Goal: Information Seeking & Learning: Find specific fact

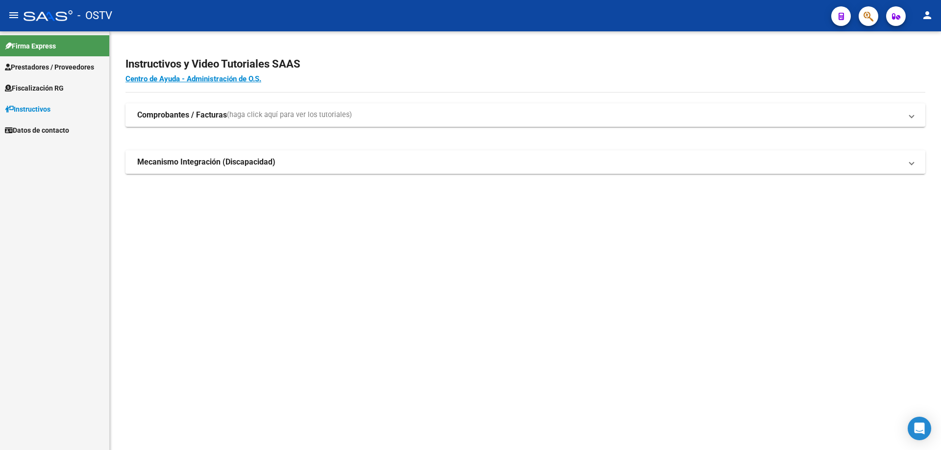
drag, startPoint x: 239, startPoint y: 174, endPoint x: 235, endPoint y: 170, distance: 5.9
click at [237, 170] on div "Instructivos y Video Tutoriales SAAS Centro de Ayuda - Administración de O.S. C…" at bounding box center [525, 126] width 831 height 190
click at [285, 104] on div "Instructivos y Video Tutoriales SAAS Centro de Ayuda - Administración de O.S. C…" at bounding box center [525, 126] width 831 height 190
click at [287, 112] on span "(haga click aquí para ver los tutoriales)" at bounding box center [289, 115] width 125 height 11
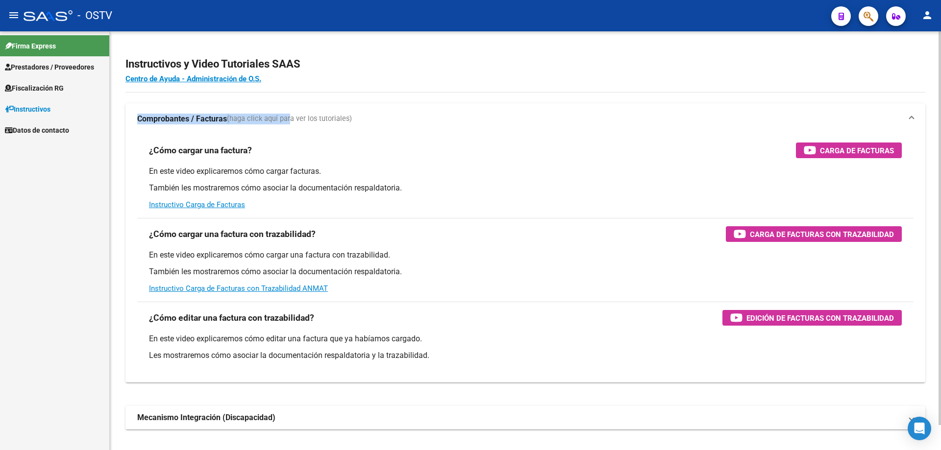
click at [286, 112] on mat-expansion-panel-header "Comprobantes / Facturas (haga click aquí para ver los tutoriales)" at bounding box center [525, 118] width 800 height 31
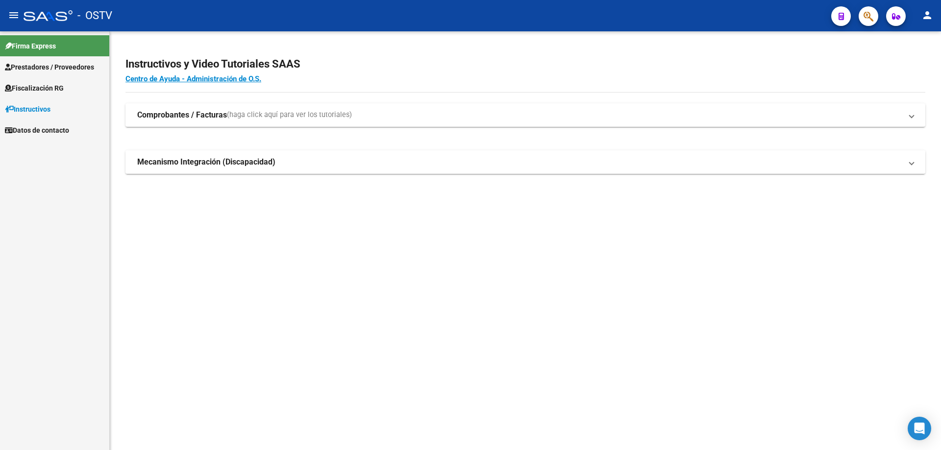
click at [242, 167] on strong "Mecanismo Integración (Discapacidad)" at bounding box center [206, 162] width 138 height 11
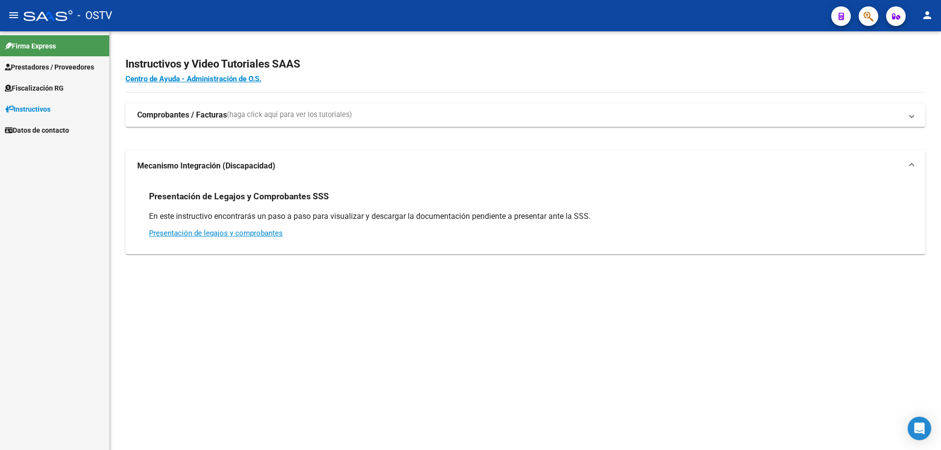
click at [58, 92] on span "Fiscalización RG" at bounding box center [34, 88] width 59 height 11
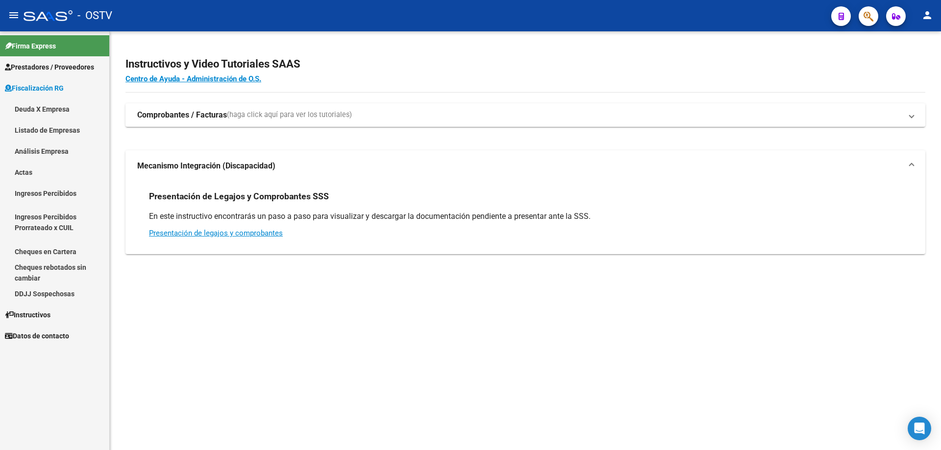
click at [62, 117] on link "Deuda X Empresa" at bounding box center [54, 108] width 109 height 21
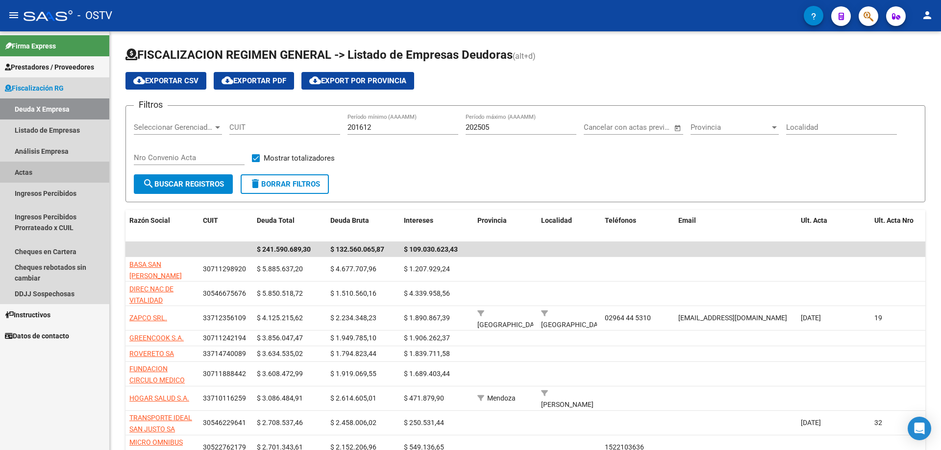
click at [48, 175] on link "Actas" at bounding box center [54, 172] width 109 height 21
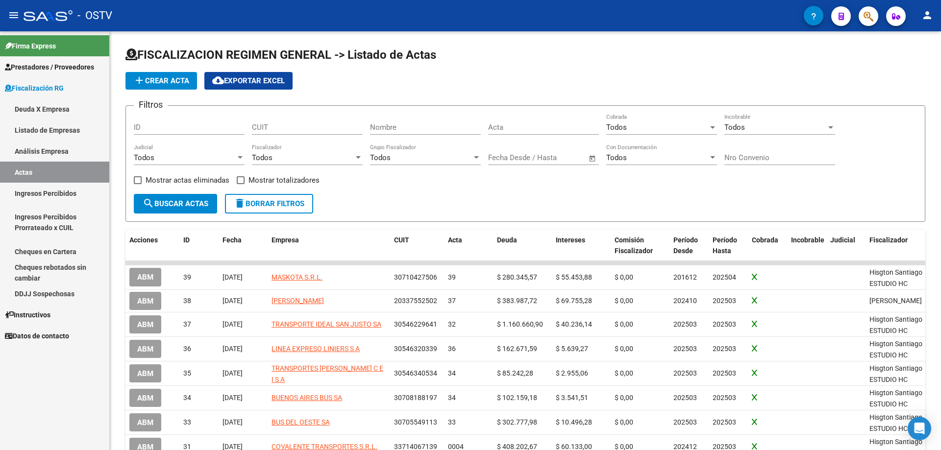
click at [54, 117] on link "Deuda X Empresa" at bounding box center [54, 108] width 109 height 21
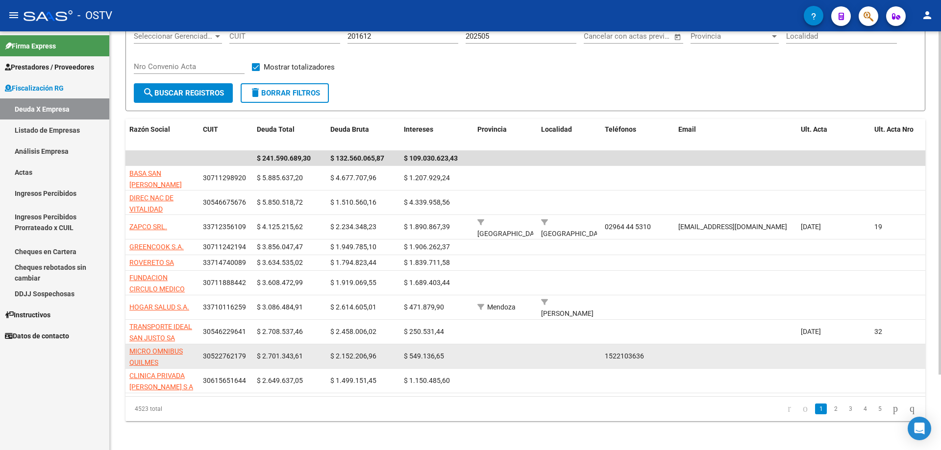
scroll to position [92, 0]
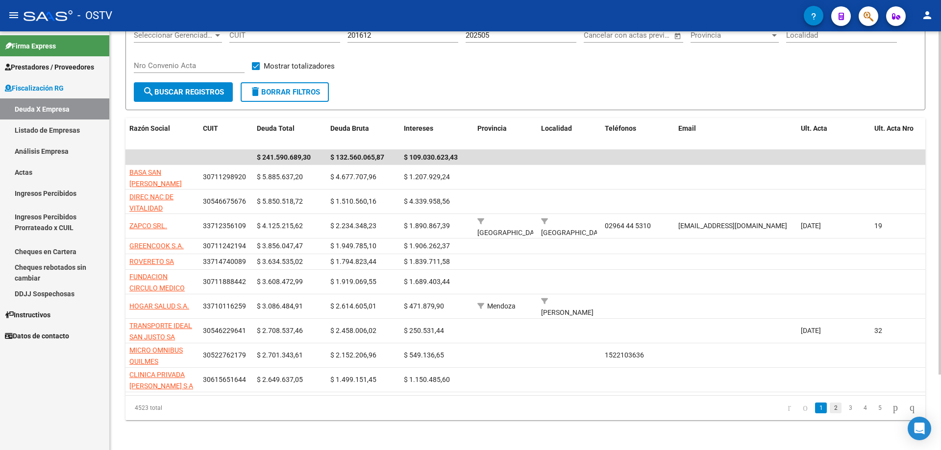
click at [829, 412] on link "2" at bounding box center [835, 408] width 12 height 11
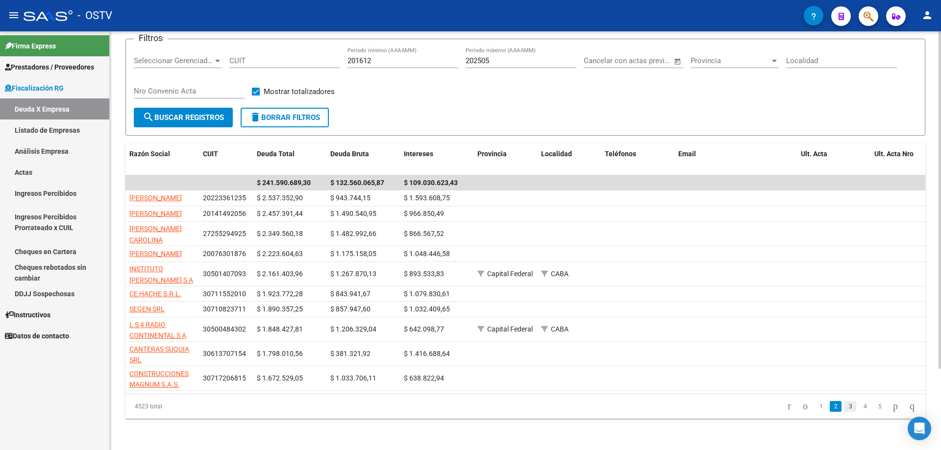
click at [844, 412] on link "3" at bounding box center [850, 406] width 12 height 11
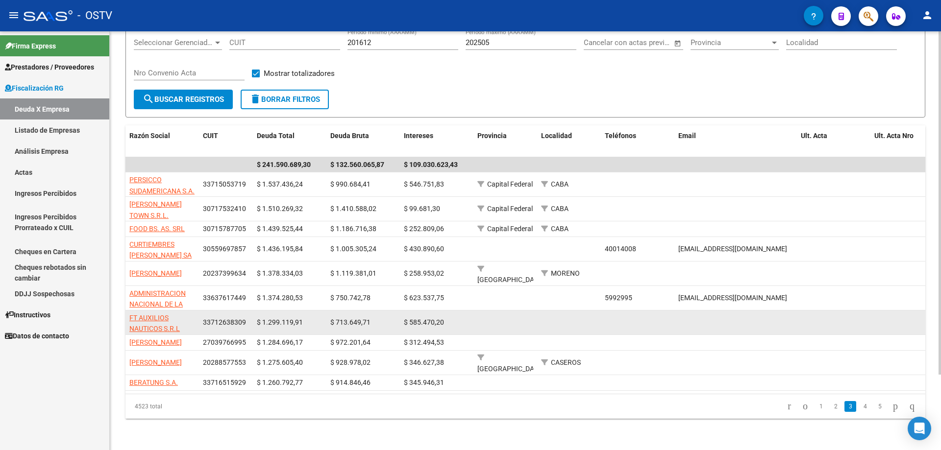
click at [161, 315] on app-link-go-to "FT AUXILIOS NAUTICOS S.R.L" at bounding box center [162, 324] width 66 height 23
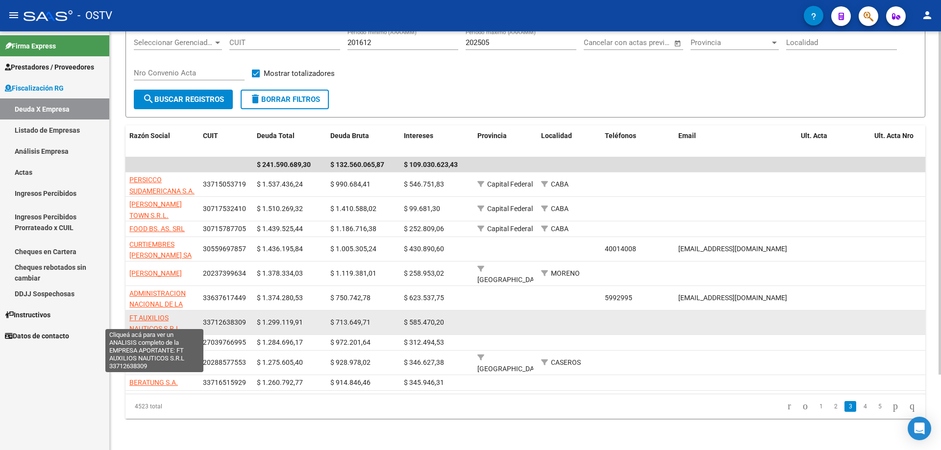
click at [155, 314] on span "FT AUXILIOS NAUTICOS S.R.L" at bounding box center [154, 323] width 50 height 19
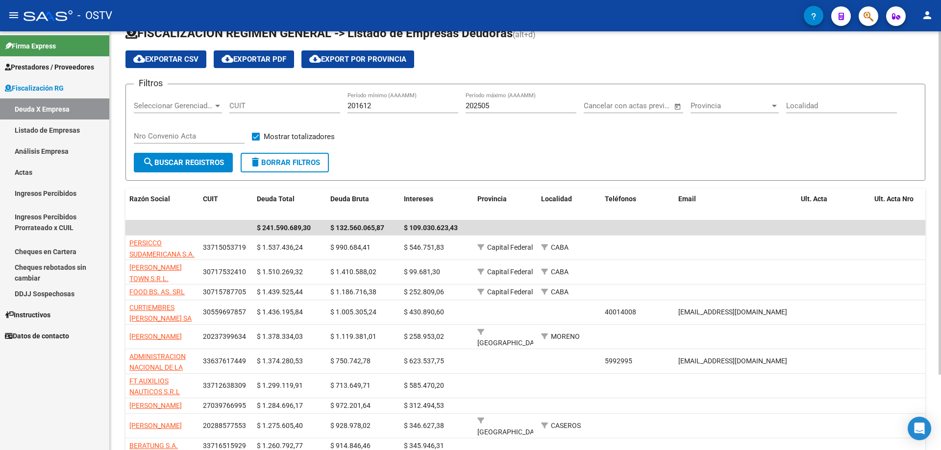
scroll to position [0, 0]
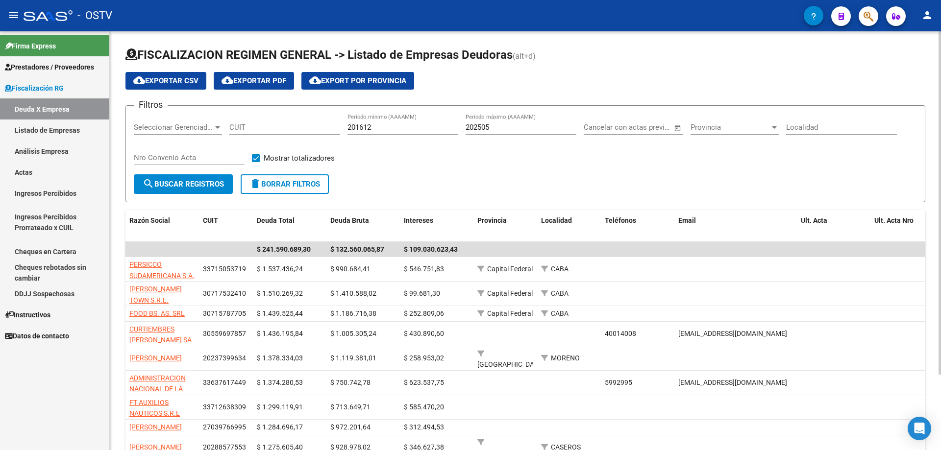
click at [204, 122] on div "Seleccionar Gerenciador Seleccionar Gerenciador" at bounding box center [178, 124] width 88 height 21
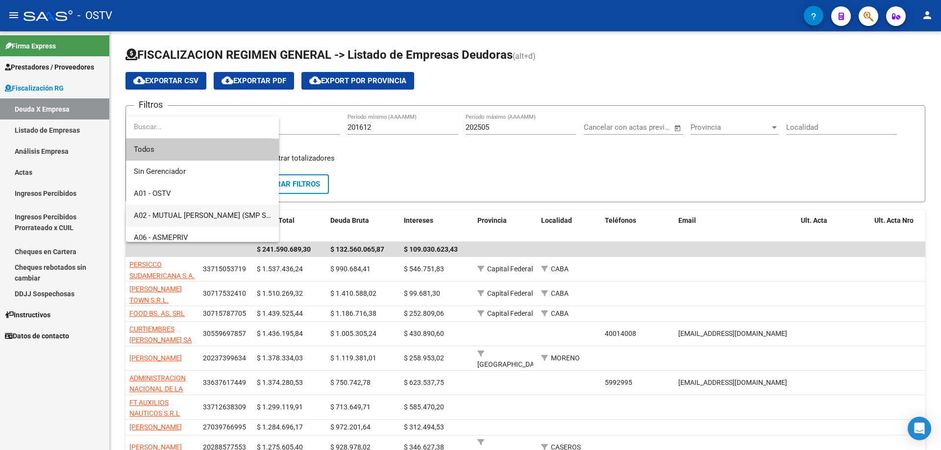
click at [220, 207] on span "A02 - MUTUAL [PERSON_NAME] (SMP Salud)" at bounding box center [202, 216] width 137 height 22
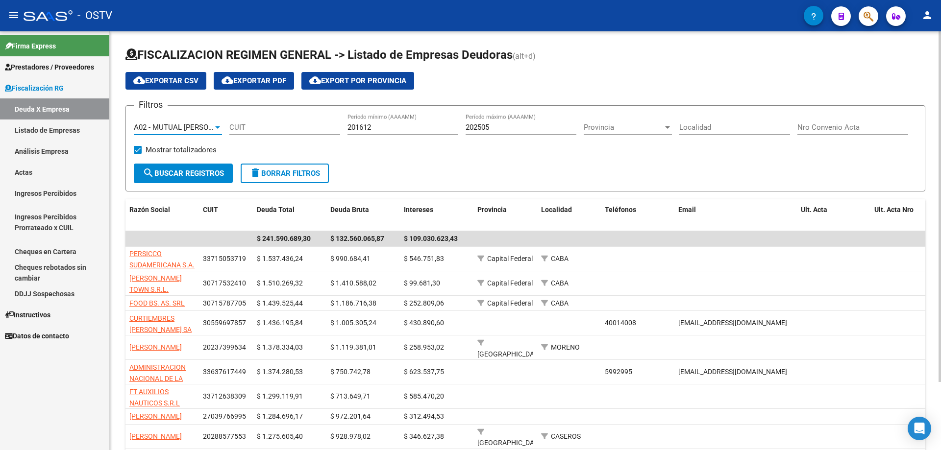
click at [209, 183] on form "Filtros A02 - MUTUAL [PERSON_NAME] (SMP Salud) Seleccionar Gerenciador CUIT 201…" at bounding box center [525, 148] width 800 height 86
click at [209, 175] on span "search Buscar Registros" at bounding box center [183, 173] width 81 height 9
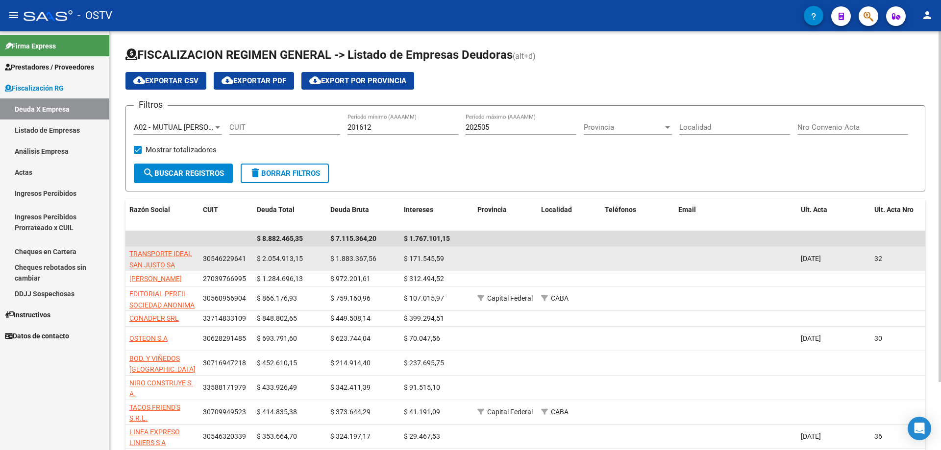
click at [162, 258] on app-link-go-to "TRANSPORTE IDEAL SAN JUSTO SA" at bounding box center [162, 259] width 66 height 23
click at [162, 256] on span "TRANSPORTE IDEAL SAN JUSTO SA" at bounding box center [160, 259] width 63 height 19
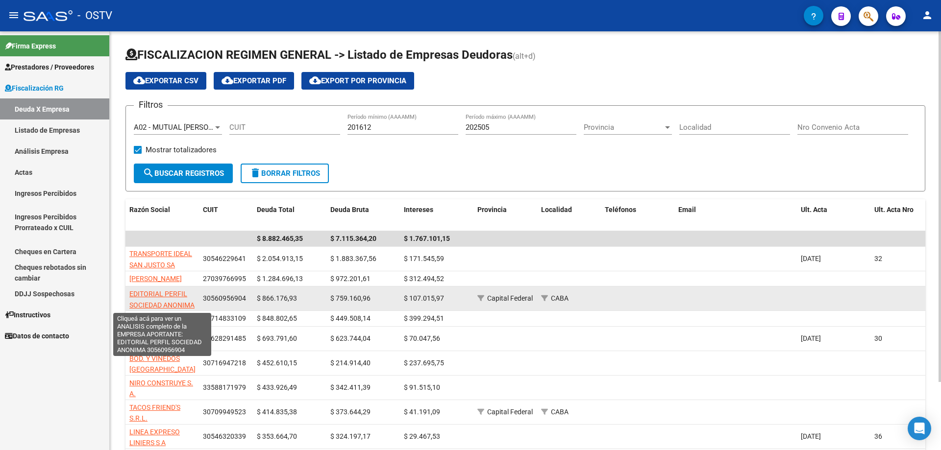
scroll to position [1, 0]
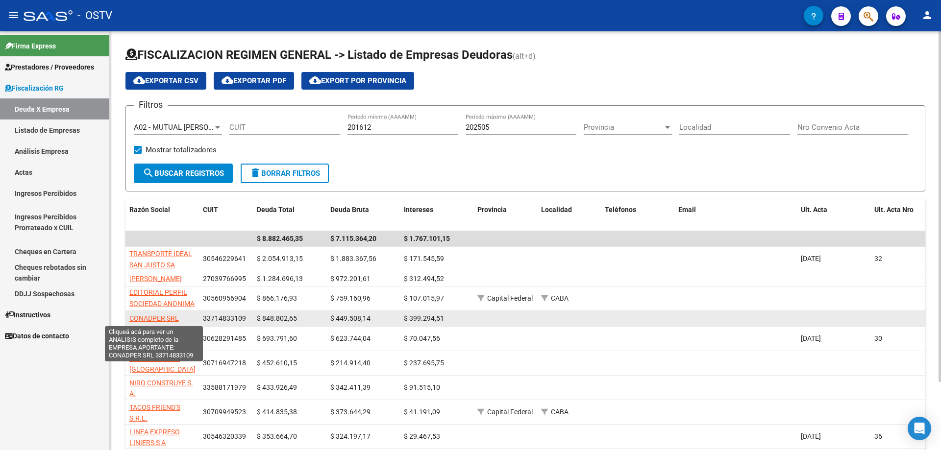
click at [159, 315] on span "CONADPER SRL" at bounding box center [153, 319] width 49 height 8
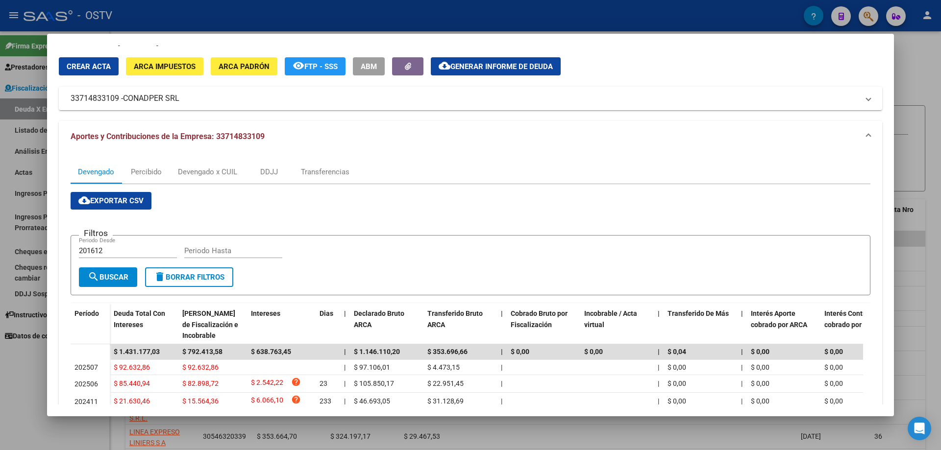
scroll to position [0, 0]
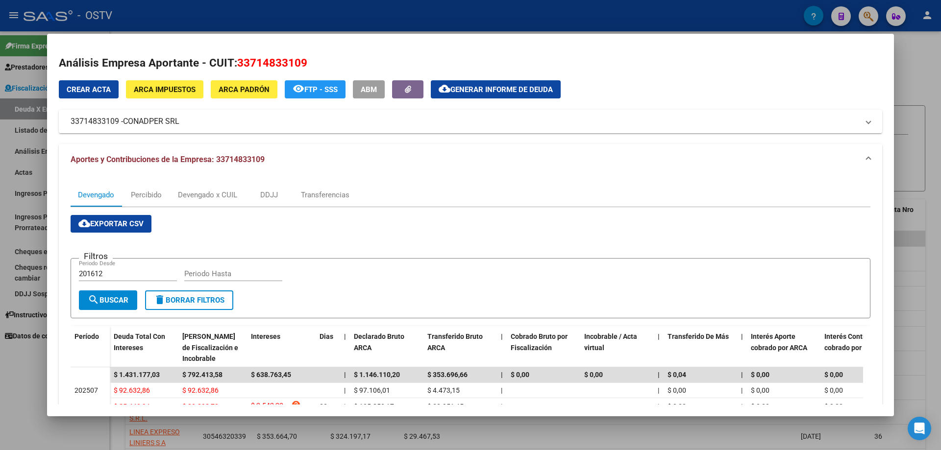
click at [161, 122] on span "CONADPER SRL" at bounding box center [151, 122] width 56 height 12
click at [168, 123] on span "CONADPER SRL" at bounding box center [151, 122] width 56 height 12
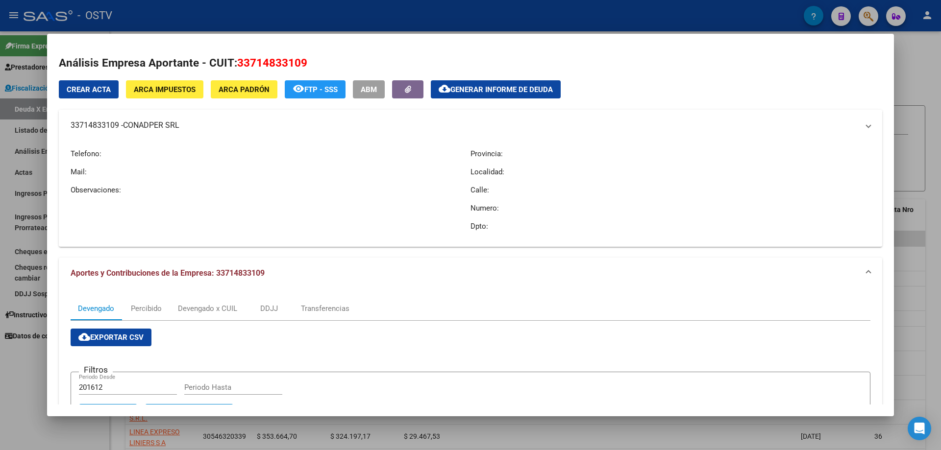
click at [168, 123] on span "CONADPER SRL" at bounding box center [151, 126] width 56 height 12
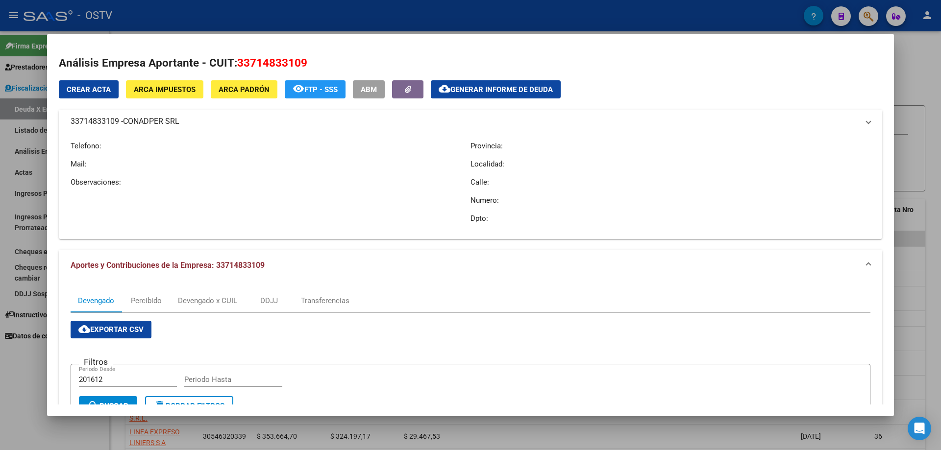
click at [168, 123] on span "CONADPER SRL" at bounding box center [151, 122] width 56 height 12
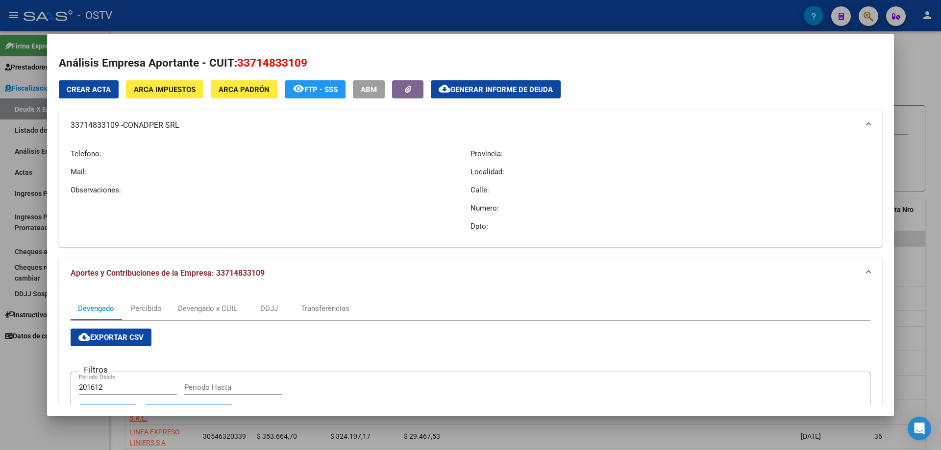
click at [99, 125] on mat-panel-title "33714833109 - CONADPER SRL" at bounding box center [465, 126] width 788 height 12
copy mat-panel-title "33714833109"
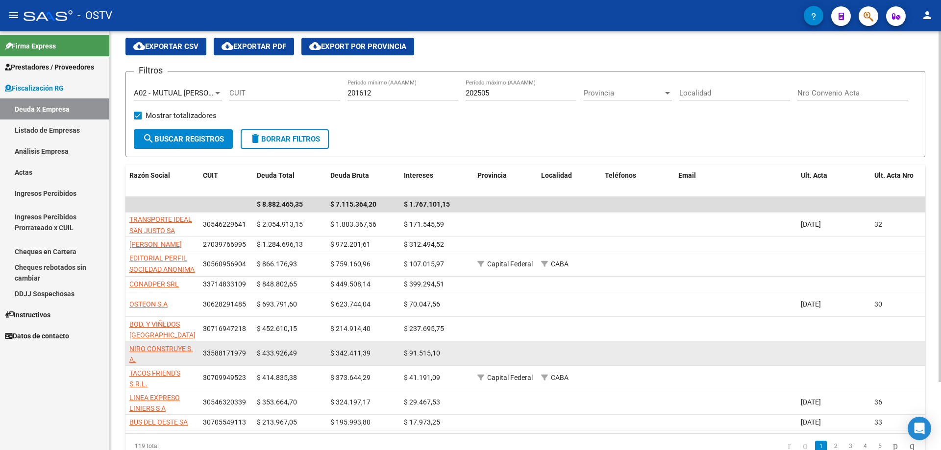
scroll to position [49, 0]
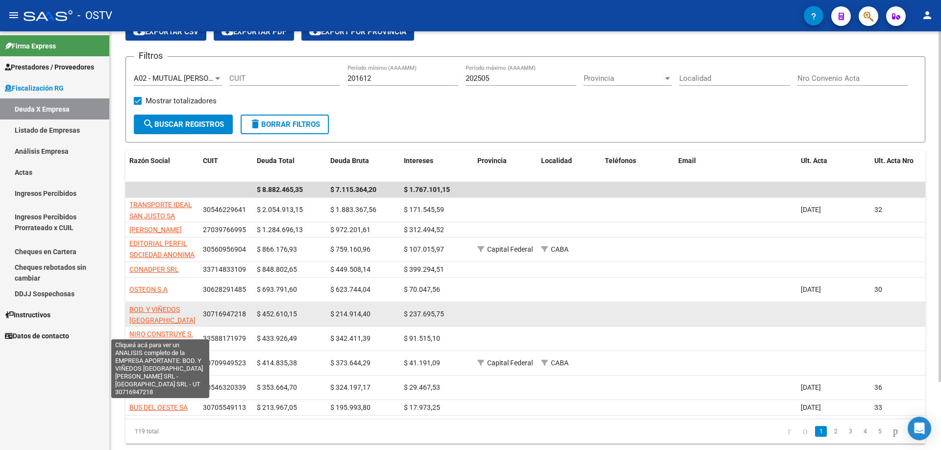
click at [170, 312] on span "BOD. Y VIÑEDOS [GEOGRAPHIC_DATA][PERSON_NAME] SRL - [GEOGRAPHIC_DATA] SRL - [GE…" at bounding box center [162, 343] width 66 height 75
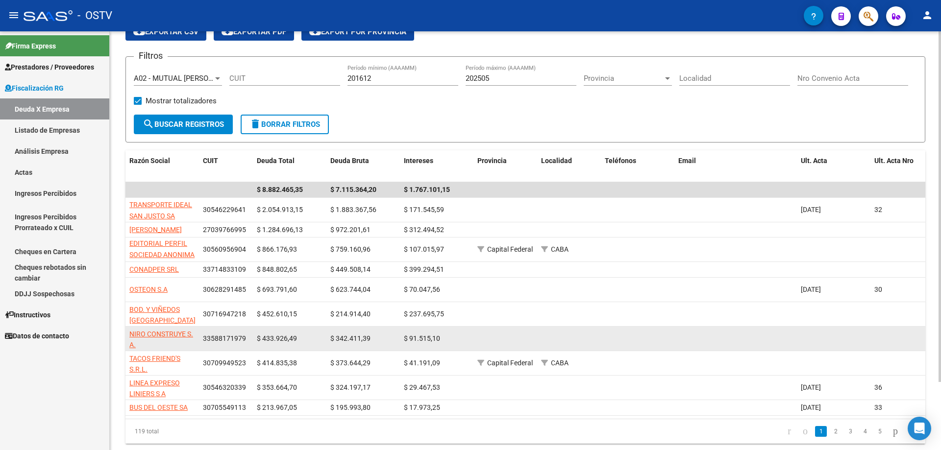
scroll to position [81, 0]
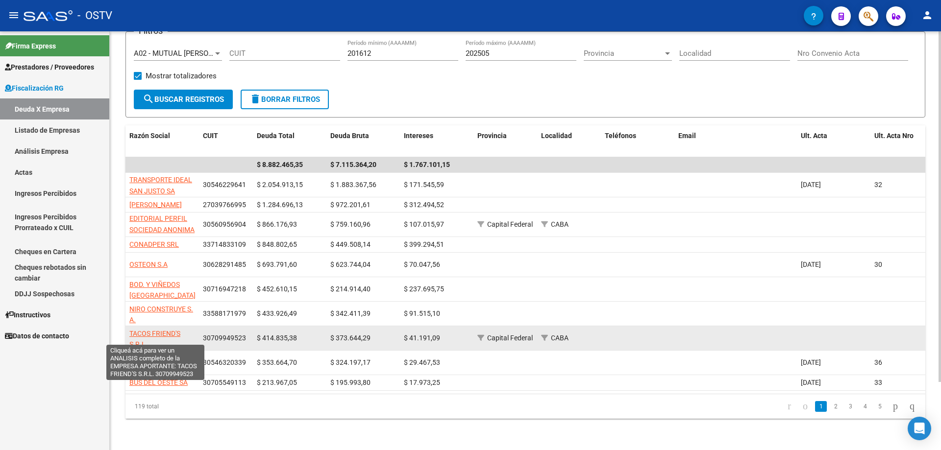
click at [169, 330] on span "TACOS FRIEND'S S.R.L." at bounding box center [154, 339] width 51 height 19
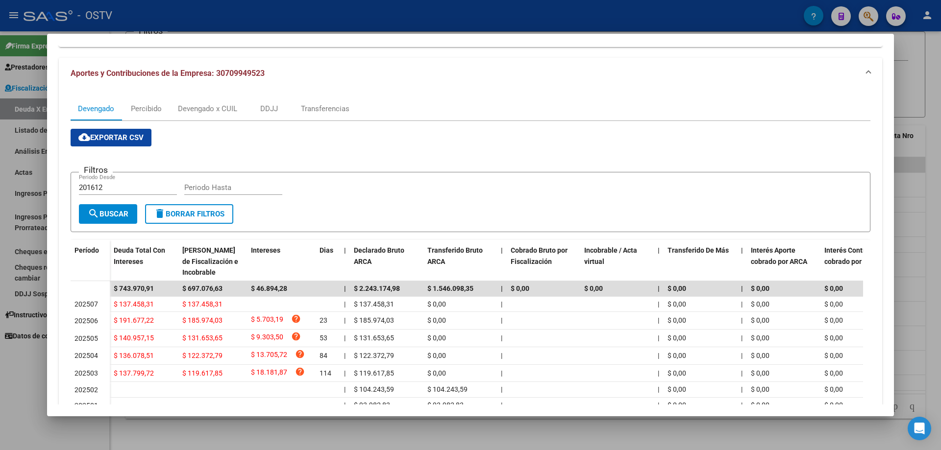
scroll to position [0, 0]
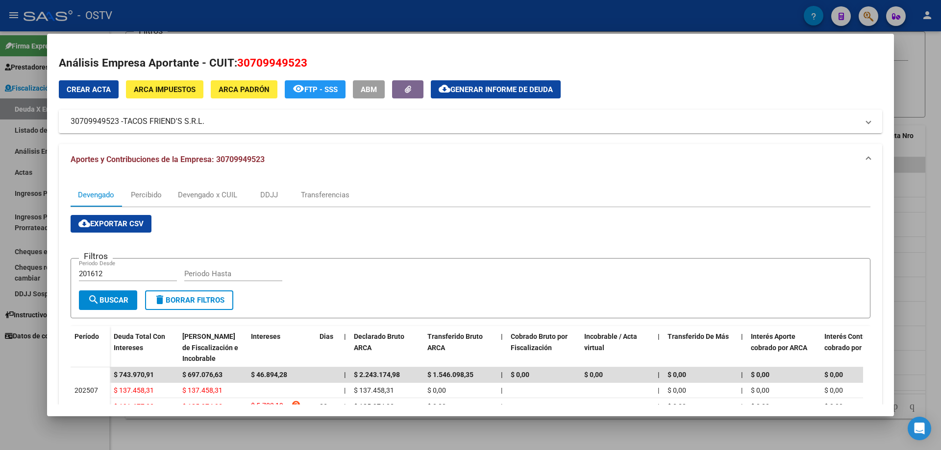
click at [180, 111] on mat-expansion-panel-header "30709949523 - TACOS FRIEND'S S.R.L." at bounding box center [470, 122] width 823 height 24
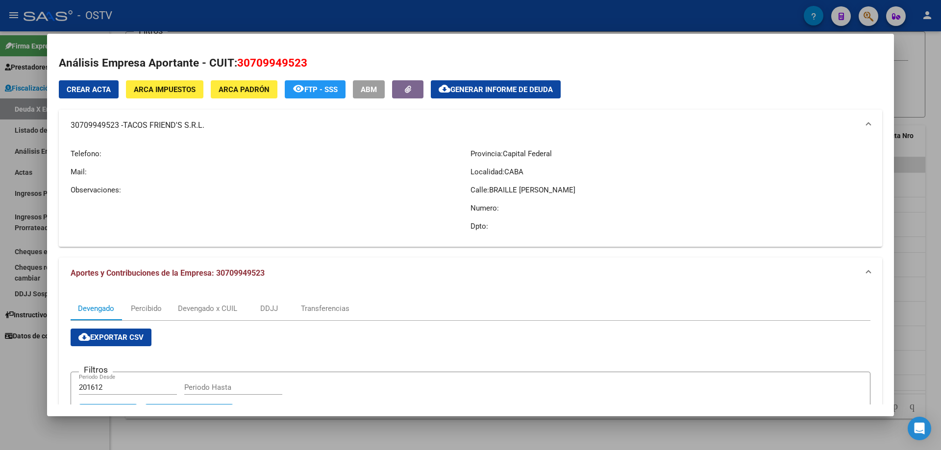
drag, startPoint x: 118, startPoint y: 126, endPoint x: 68, endPoint y: 130, distance: 49.7
click at [68, 130] on mat-expansion-panel-header "30709949523 - TACOS FRIEND'S S.R.L." at bounding box center [470, 125] width 823 height 31
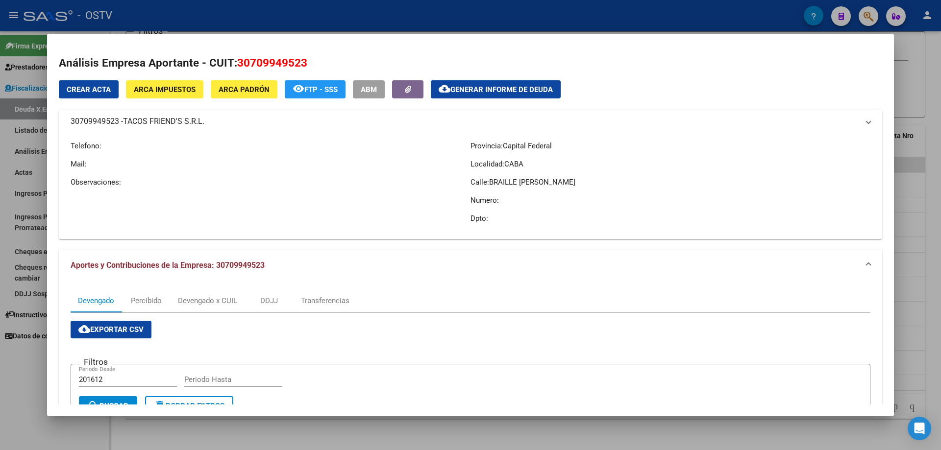
copy mat-panel-title "30709949523"
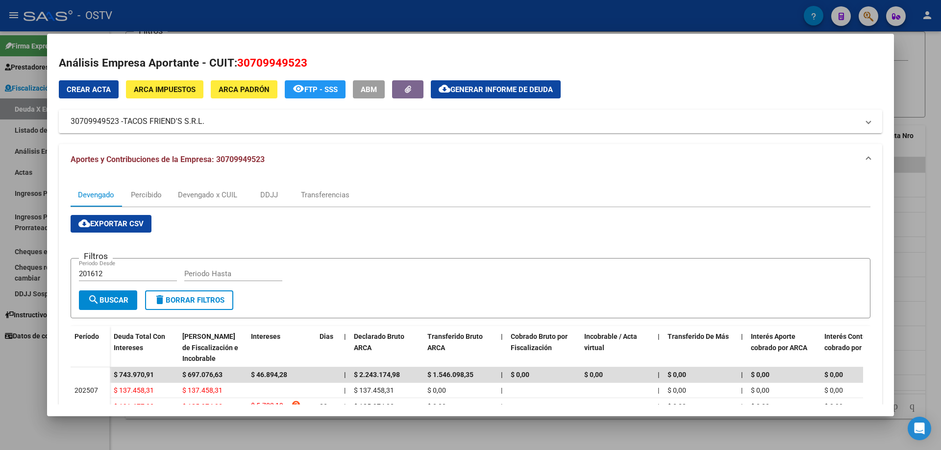
copy mat-panel-title "30709949523"
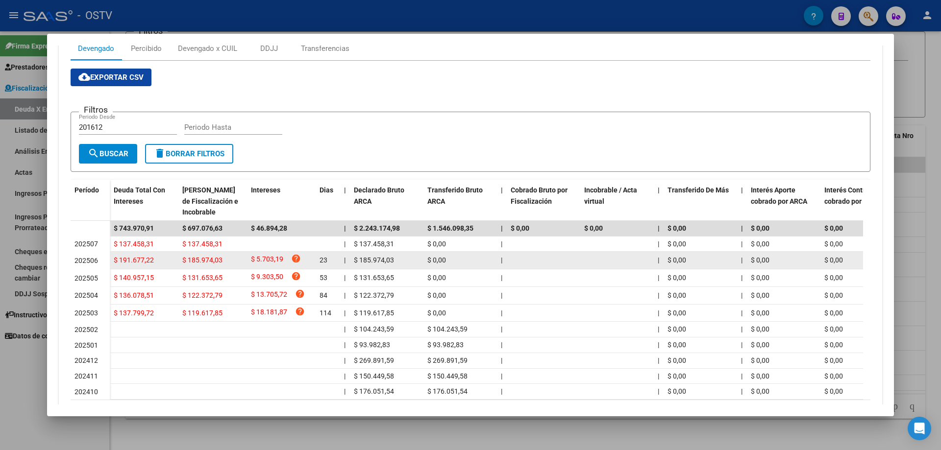
scroll to position [147, 0]
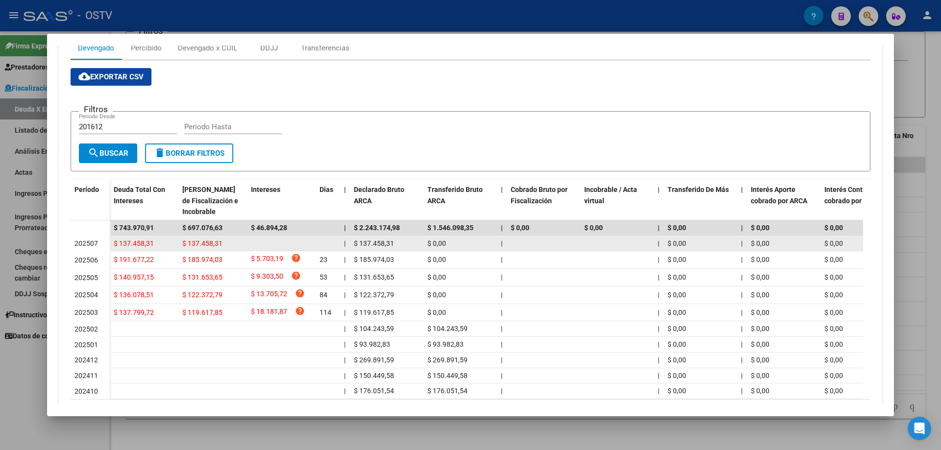
drag, startPoint x: 85, startPoint y: 243, endPoint x: 152, endPoint y: 248, distance: 67.3
click at [152, 248] on datatable-body-row "202507 $ 137.458,31 $ 137.458,31 | $ 137.458,31 $ 0,00 | | $ 0,00 | $ 0,00 $ 0,…" at bounding box center [676, 244] width 1210 height 16
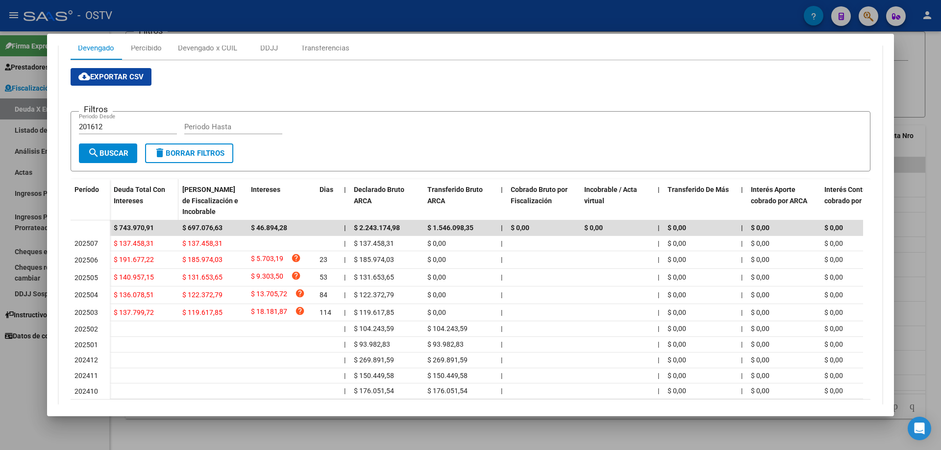
click at [123, 217] on datatable-header-cell "Deuda Total Con Intereses" at bounding box center [144, 200] width 69 height 43
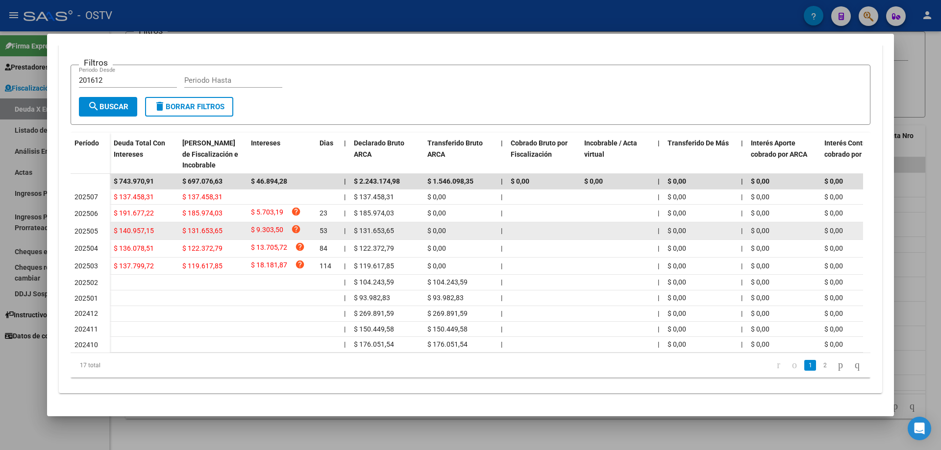
scroll to position [154, 0]
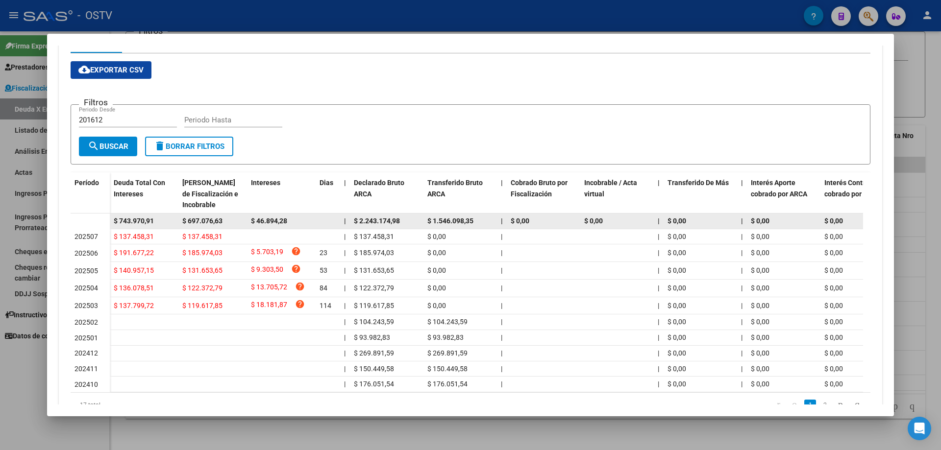
click at [92, 218] on datatable-body-cell at bounding box center [90, 222] width 39 height 16
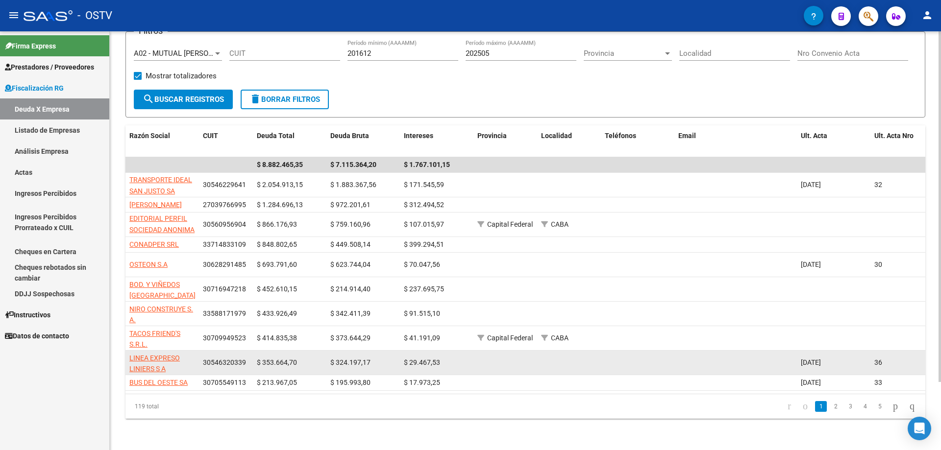
scroll to position [1, 0]
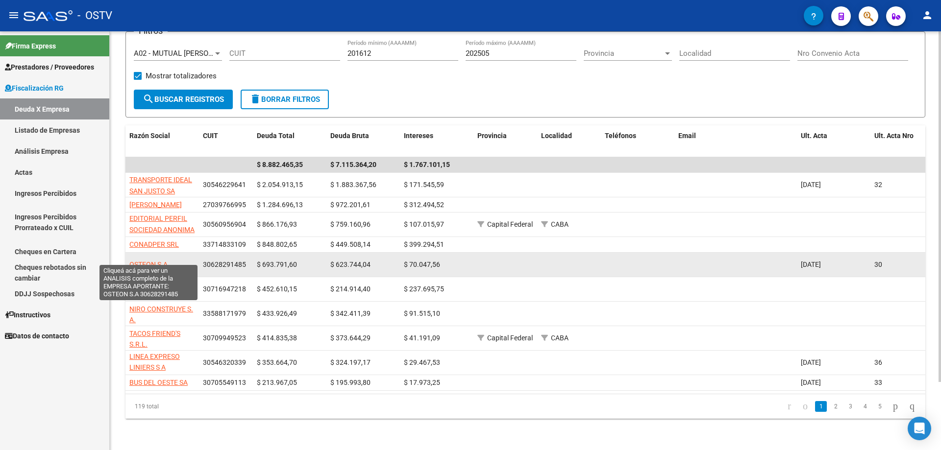
click at [163, 261] on span "OSTEON S.A" at bounding box center [148, 265] width 38 height 8
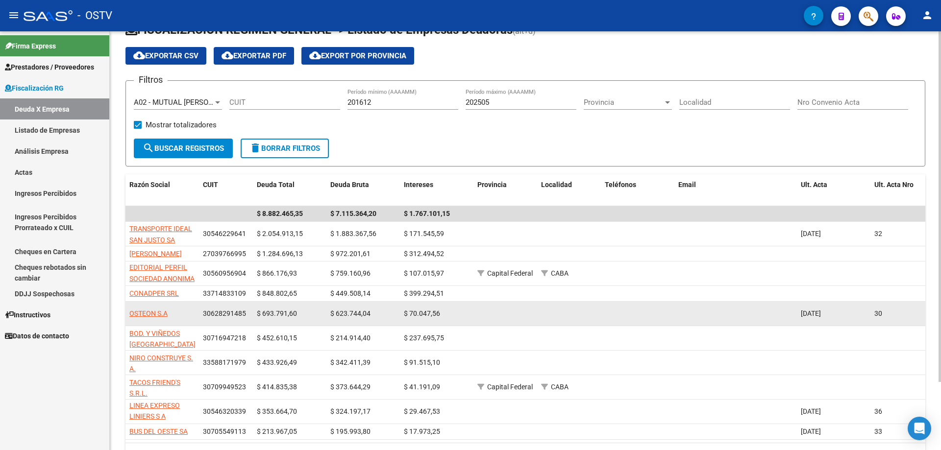
scroll to position [49, 0]
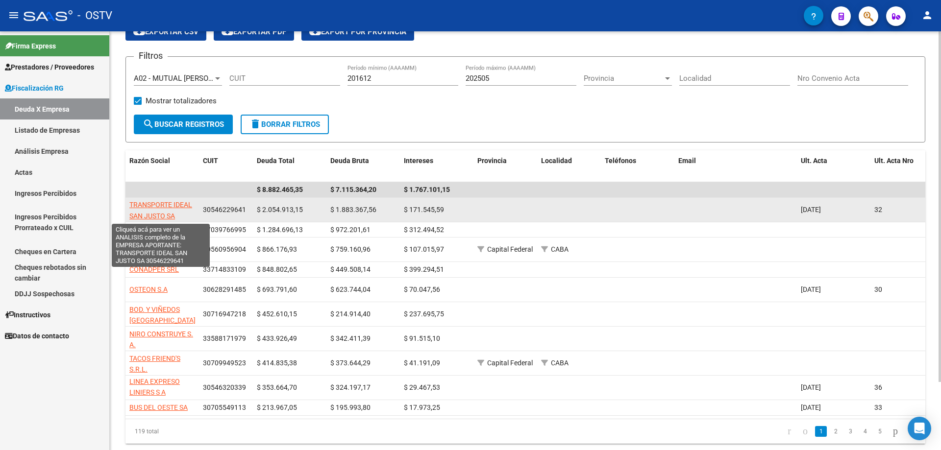
click at [169, 215] on span "TRANSPORTE IDEAL SAN JUSTO SA" at bounding box center [160, 210] width 63 height 19
type textarea "30546229641"
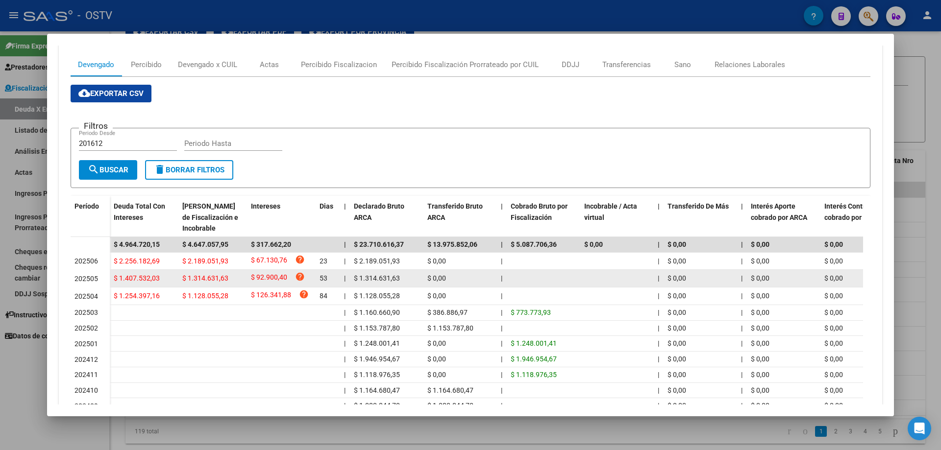
scroll to position [147, 0]
